Goal: Information Seeking & Learning: Find specific fact

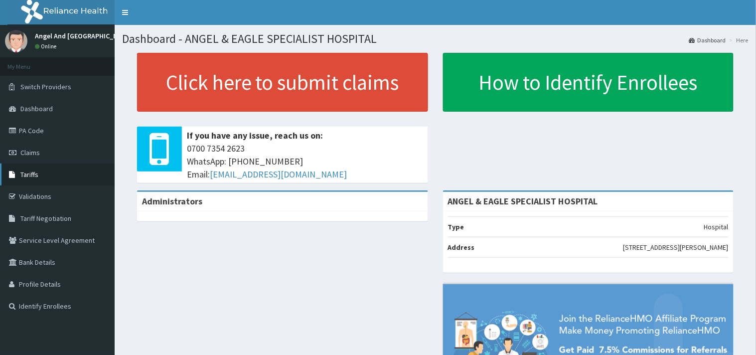
click at [36, 172] on span "Tariffs" at bounding box center [29, 174] width 18 height 9
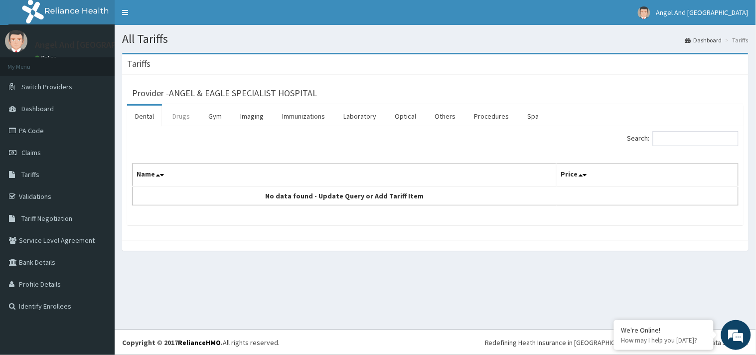
click at [190, 118] on link "Drugs" at bounding box center [180, 116] width 33 height 21
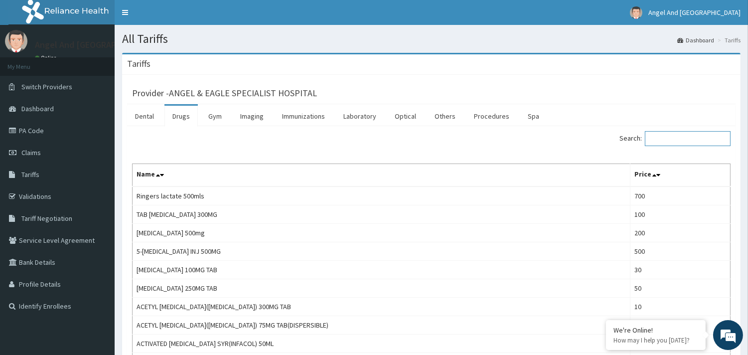
click at [679, 145] on input "Search:" at bounding box center [688, 138] width 86 height 15
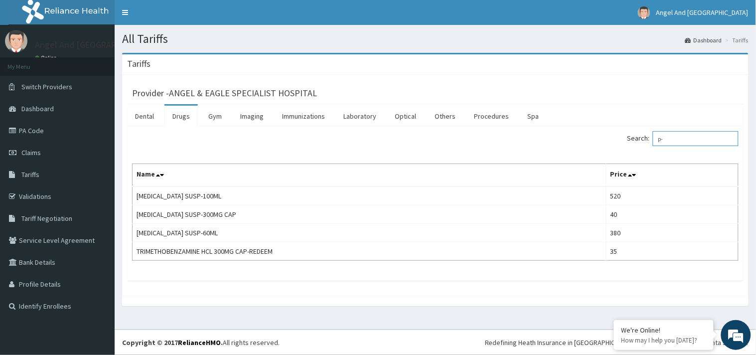
type input "p"
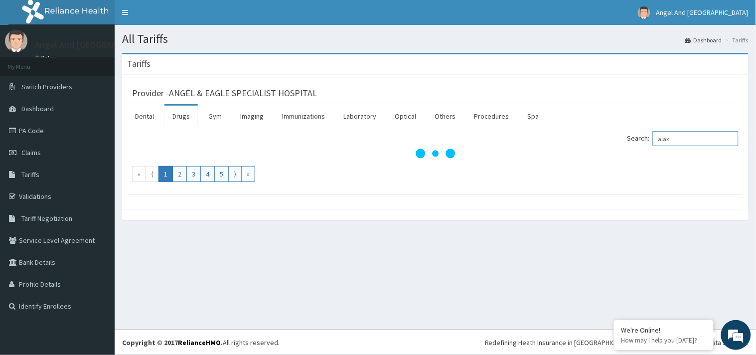
click at [670, 142] on input "alax" at bounding box center [696, 138] width 86 height 15
click at [669, 141] on input "alax" at bounding box center [696, 138] width 86 height 15
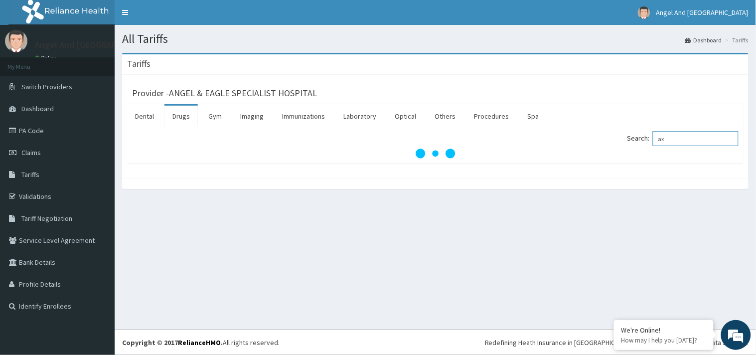
type input "a"
type input "l"
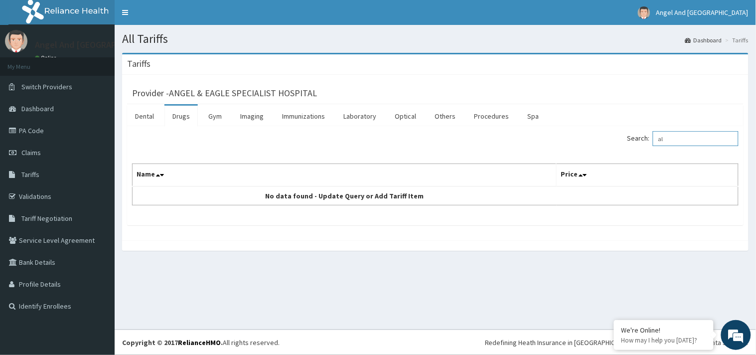
type input "a"
type input "p"
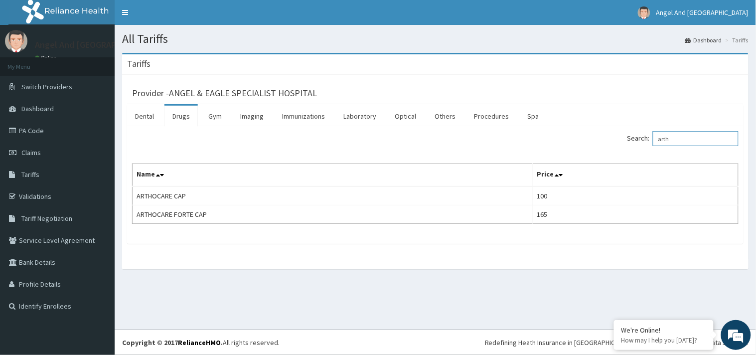
click at [669, 141] on input "arth" at bounding box center [696, 138] width 86 height 15
type input "arth"
